Goal: Transaction & Acquisition: Purchase product/service

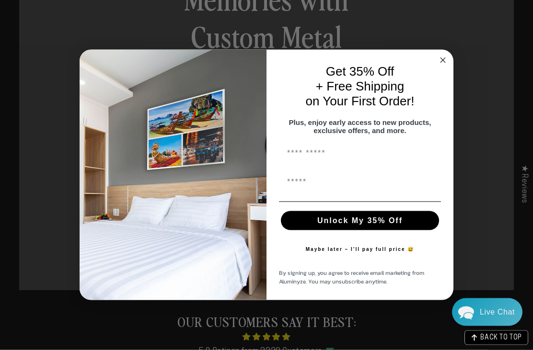
scroll to position [565, 0]
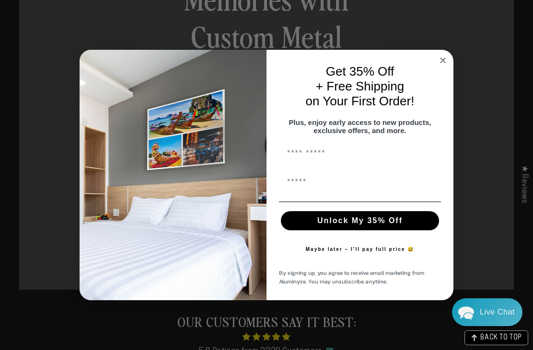
click at [372, 163] on input "First Name" at bounding box center [360, 153] width 162 height 19
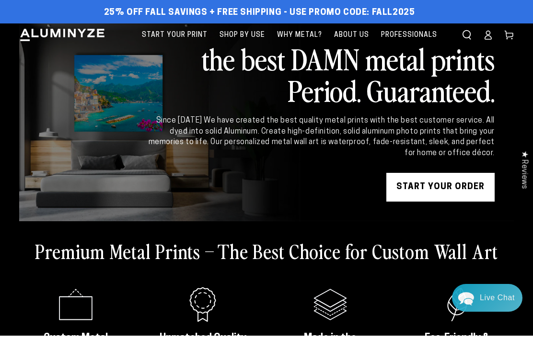
scroll to position [17, 0]
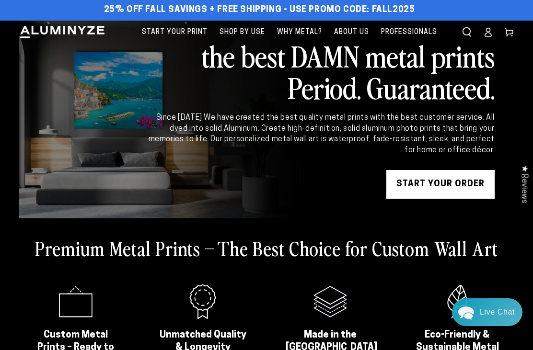
click at [182, 27] on span "Start Your Print" at bounding box center [175, 32] width 66 height 12
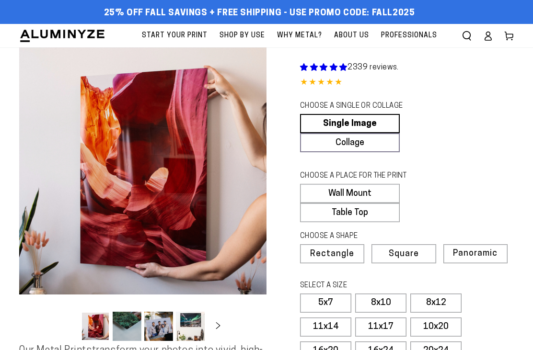
select select "**********"
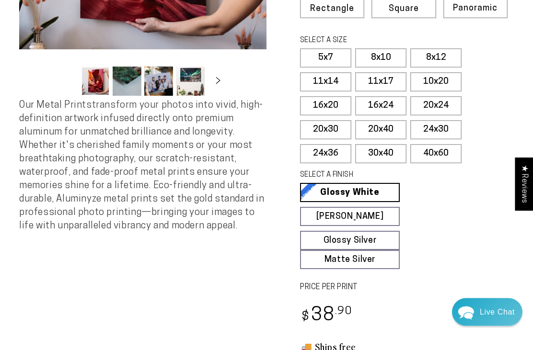
scroll to position [245, 0]
click at [327, 105] on label "16x20" at bounding box center [325, 105] width 51 height 19
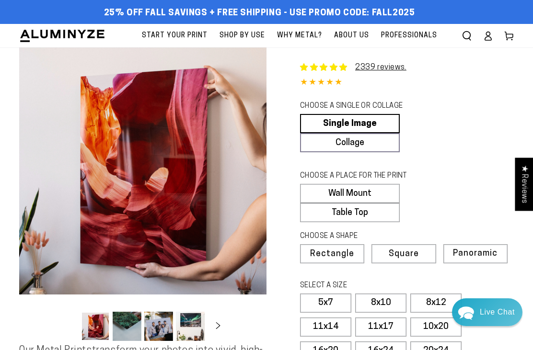
click at [382, 68] on link "2339 reviews." at bounding box center [380, 68] width 51 height 8
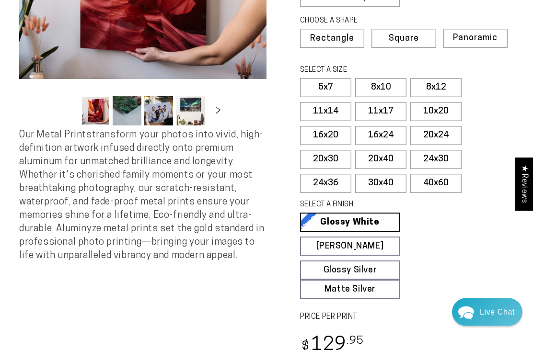
scroll to position [216, 0]
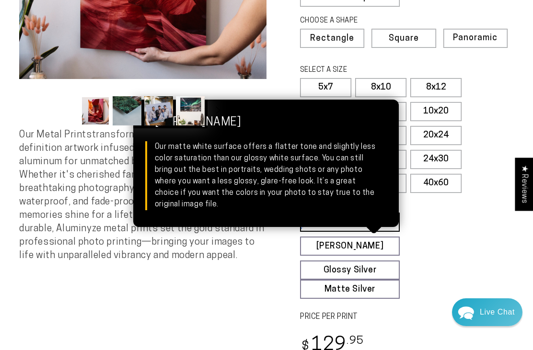
click at [373, 243] on link "Matte White Matte White Our matte white surface offers a flatter tone and sligh…" at bounding box center [350, 246] width 100 height 19
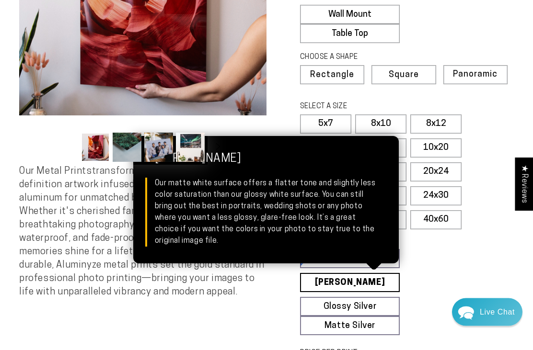
click at [461, 269] on fieldset "SELECT A FINISH Learn more Glossy White Glossy White Our bright white glossy su…" at bounding box center [403, 286] width 207 height 99
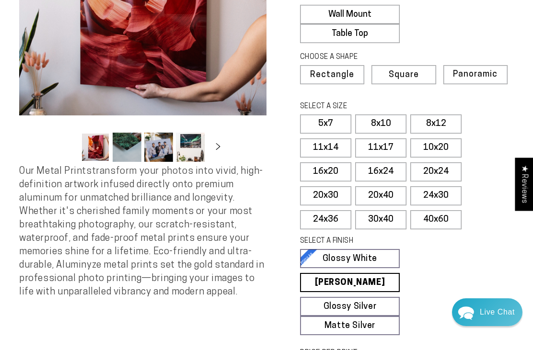
click at [369, 253] on link "Glossy White Glossy White Our bright white glossy surface increases color satur…" at bounding box center [350, 258] width 100 height 19
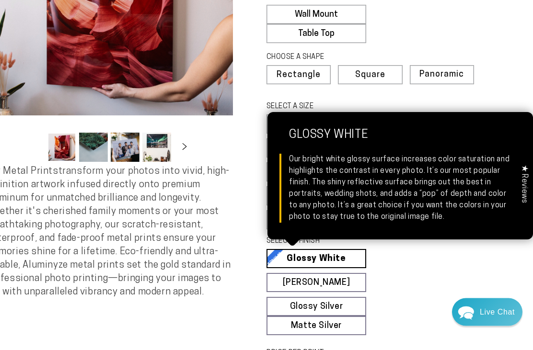
scroll to position [179, 34]
click at [330, 302] on link "Glossy Silver Glossy Silver Our silver gloss produces uniquely luminous prints …" at bounding box center [316, 306] width 100 height 19
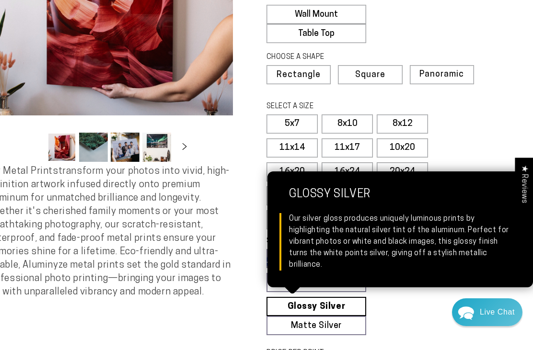
scroll to position [179, 0]
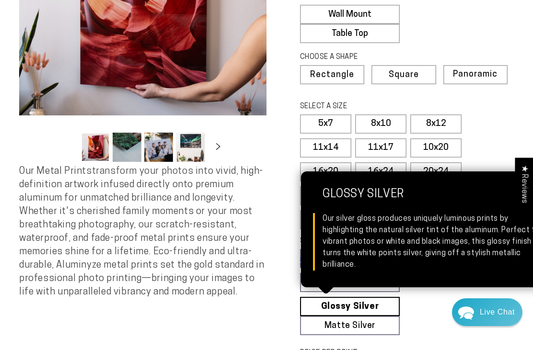
click at [362, 320] on link "Matte Silver Matte Silver Our raw silver matte aluminum surface adds a fascinat…" at bounding box center [350, 325] width 100 height 19
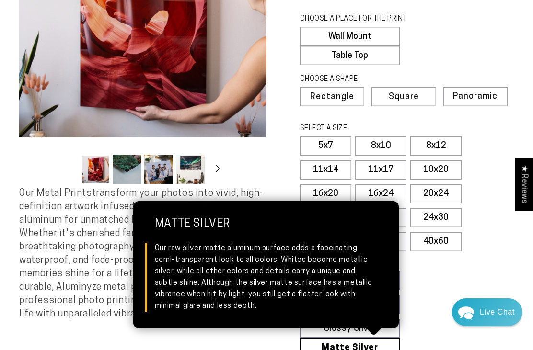
scroll to position [157, 0]
click at [426, 283] on fieldset "SELECT A FINISH Learn more Glossy White Glossy White Our bright white glossy su…" at bounding box center [403, 308] width 207 height 99
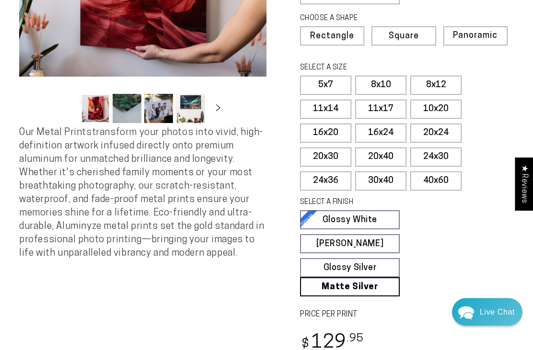
scroll to position [218, 0]
click at [335, 157] on label "20x30" at bounding box center [325, 157] width 51 height 19
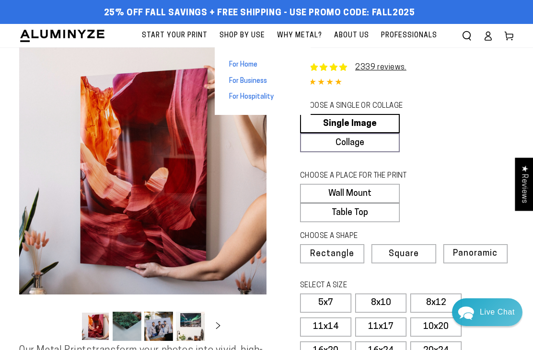
click at [256, 65] on span "For Home" at bounding box center [243, 65] width 28 height 10
